Goal: Information Seeking & Learning: Learn about a topic

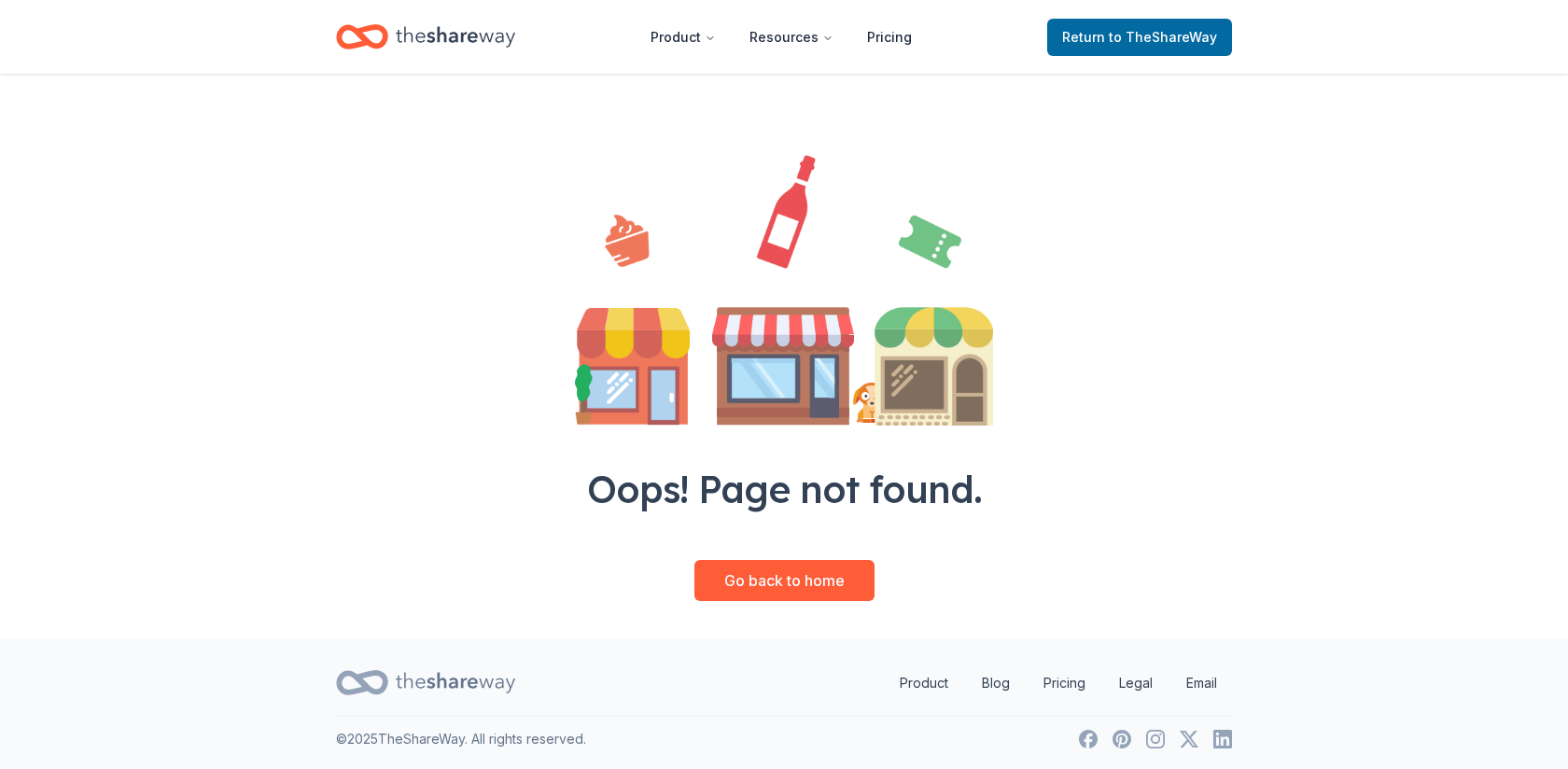
scroll to position [79, 0]
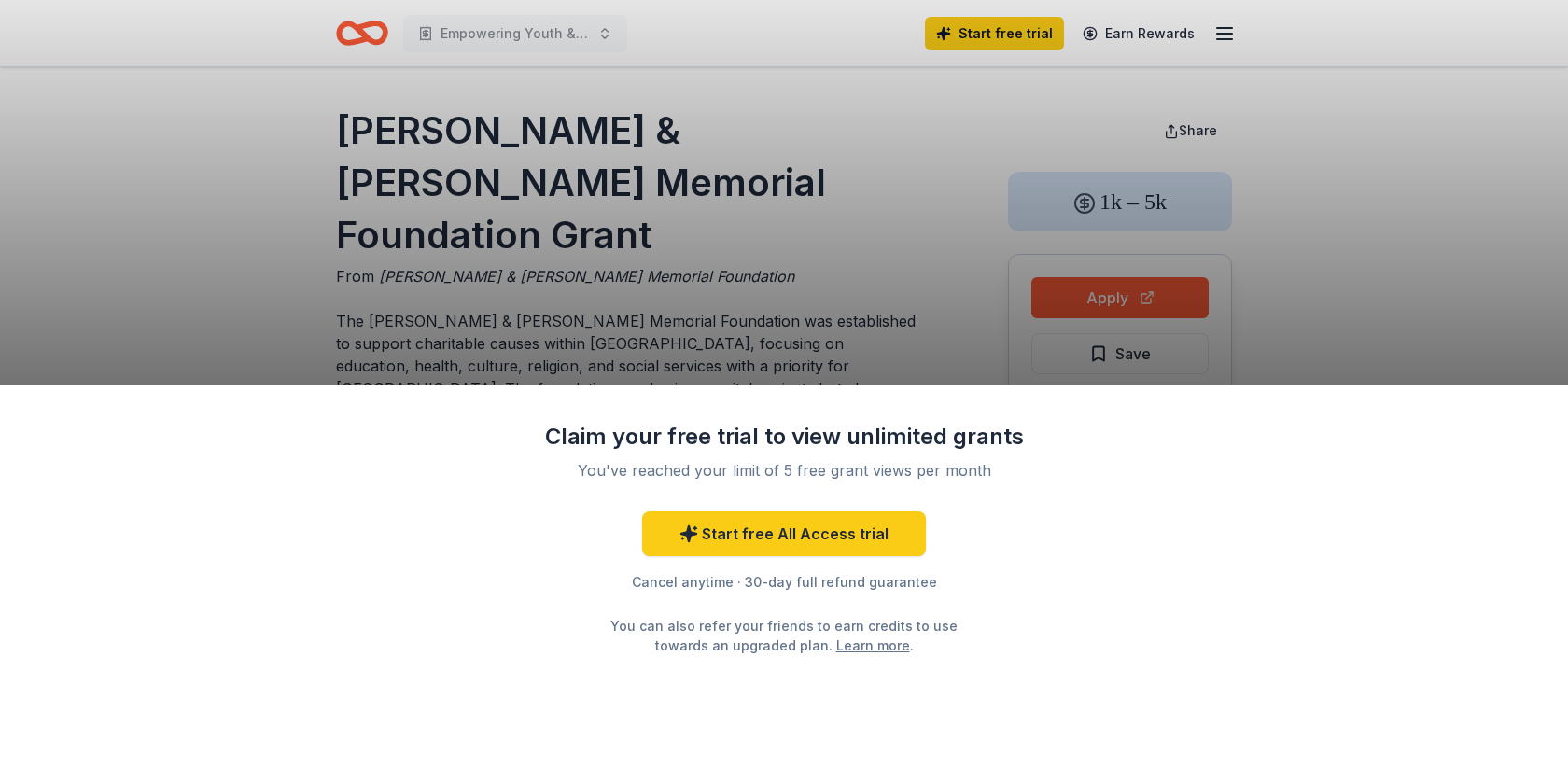
click at [1365, 298] on div "Claim your free trial to view unlimited grants You've reached your limit of 5 f…" at bounding box center [784, 384] width 1568 height 769
drag, startPoint x: 673, startPoint y: 234, endPoint x: 472, endPoint y: 213, distance: 202.1
click at [472, 213] on div "Claim your free trial to view unlimited grants You've reached your limit of 5 f…" at bounding box center [784, 384] width 1568 height 769
click at [1368, 257] on div "Claim your free trial to view unlimited grants You've reached your limit of 5 f…" at bounding box center [784, 384] width 1568 height 769
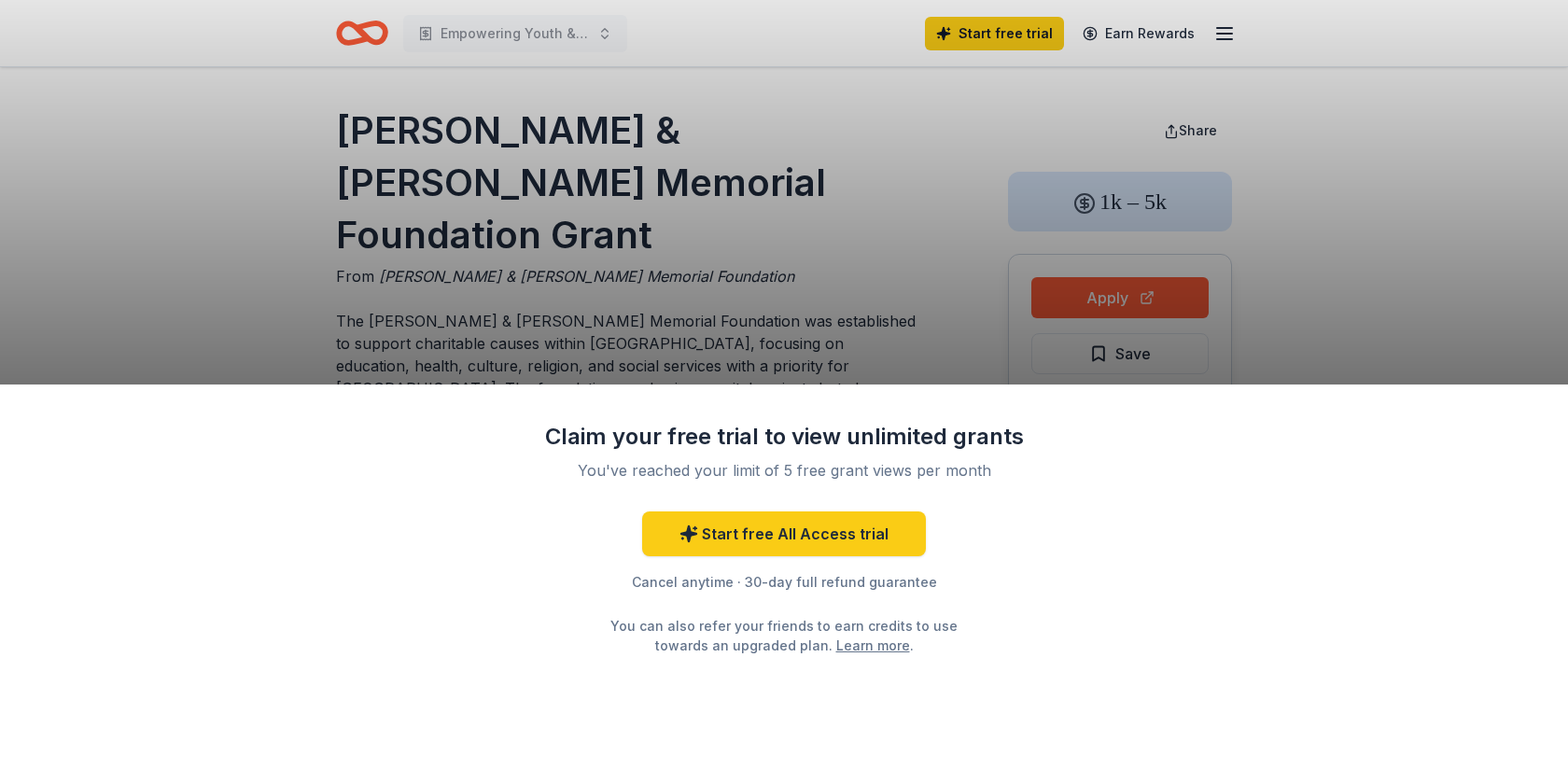
click at [1472, 234] on div "Claim your free trial to view unlimited grants You've reached your limit of 5 f…" at bounding box center [784, 384] width 1568 height 769
click at [1226, 31] on div "Claim your free trial to view unlimited grants You've reached your limit of 5 f…" at bounding box center [784, 384] width 1568 height 769
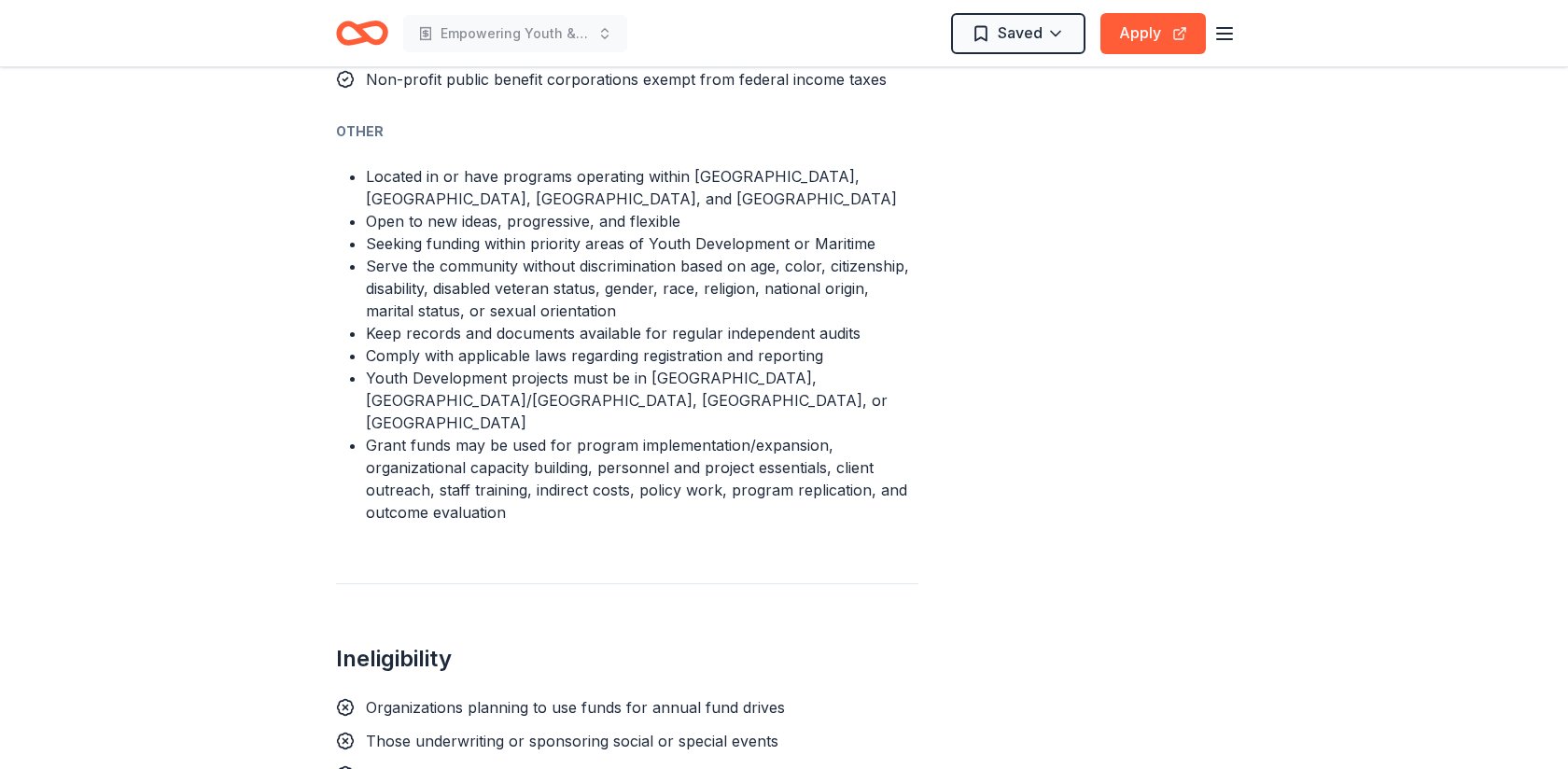
scroll to position [1358, 0]
